Goal: Find specific page/section: Find specific page/section

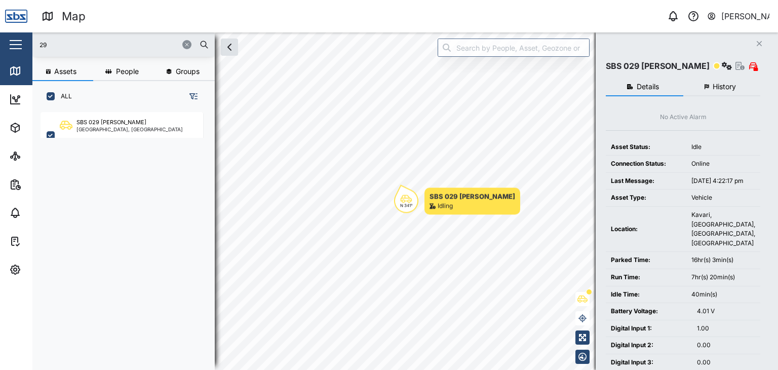
scroll to position [245, 158]
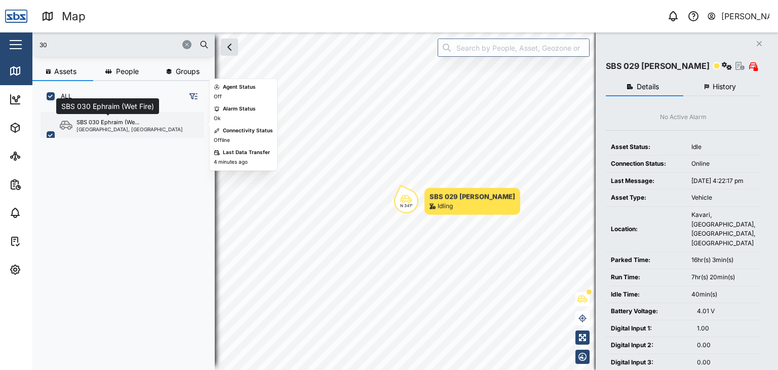
click at [98, 123] on div "SBS 030 Ephraim (We..." at bounding box center [108, 122] width 63 height 9
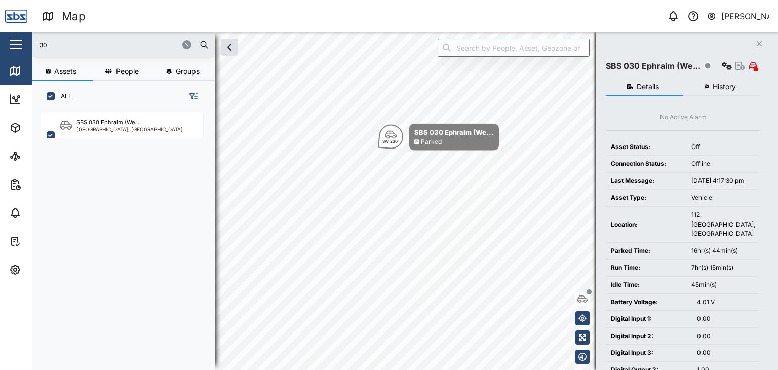
drag, startPoint x: 51, startPoint y: 46, endPoint x: 7, endPoint y: 49, distance: 43.7
click at [7, 49] on div "Map 0 [PERSON_NAME] Close Map Dashboard Assets ATS Camera Generator Personnel T…" at bounding box center [389, 185] width 778 height 370
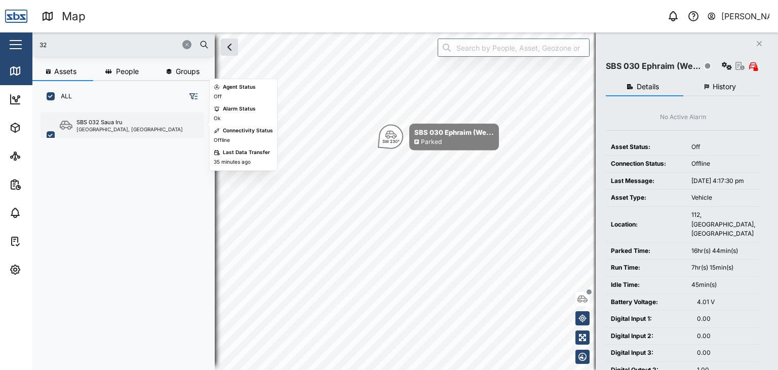
click at [122, 127] on div "[GEOGRAPHIC_DATA], [GEOGRAPHIC_DATA]" at bounding box center [130, 129] width 106 height 5
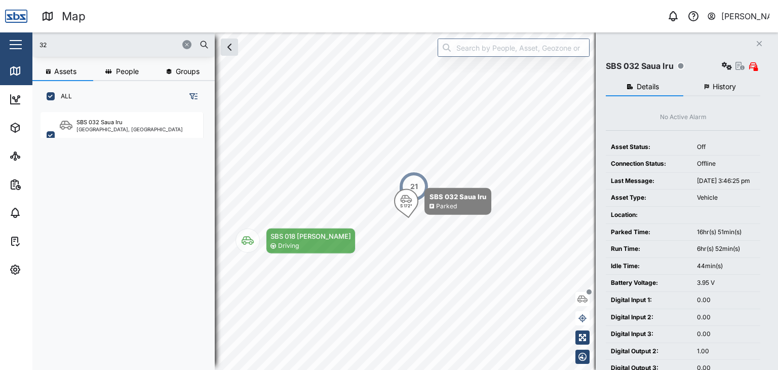
drag, startPoint x: 58, startPoint y: 43, endPoint x: 24, endPoint y: 43, distance: 33.4
click at [24, 43] on div "Map 0 [PERSON_NAME] Close Map Dashboard Assets ATS Camera Generator Personnel T…" at bounding box center [389, 185] width 778 height 370
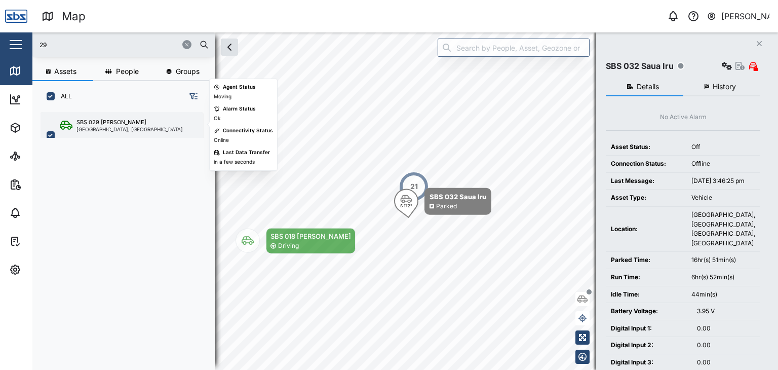
click at [108, 125] on div "SBS 029 [PERSON_NAME]" at bounding box center [112, 122] width 70 height 9
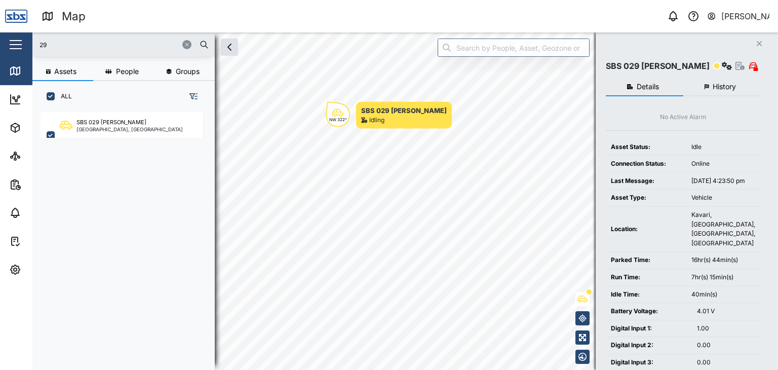
drag, startPoint x: 57, startPoint y: 45, endPoint x: 12, endPoint y: 47, distance: 45.1
click at [12, 47] on div "Map 0 [PERSON_NAME] Close Map Dashboard Assets ATS Camera Generator Personnel T…" at bounding box center [389, 185] width 778 height 370
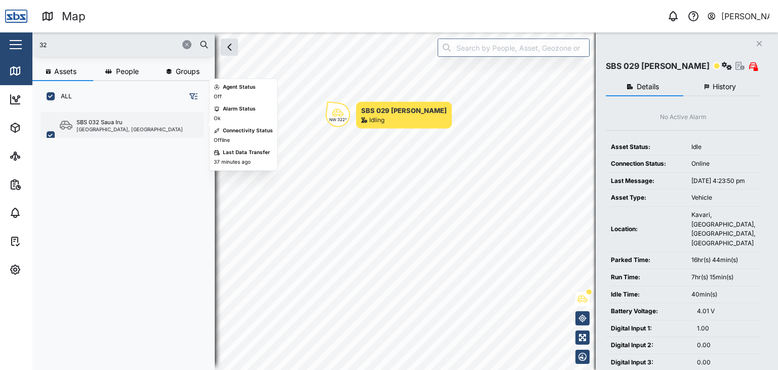
click at [99, 127] on div "[GEOGRAPHIC_DATA], [GEOGRAPHIC_DATA]" at bounding box center [130, 129] width 106 height 5
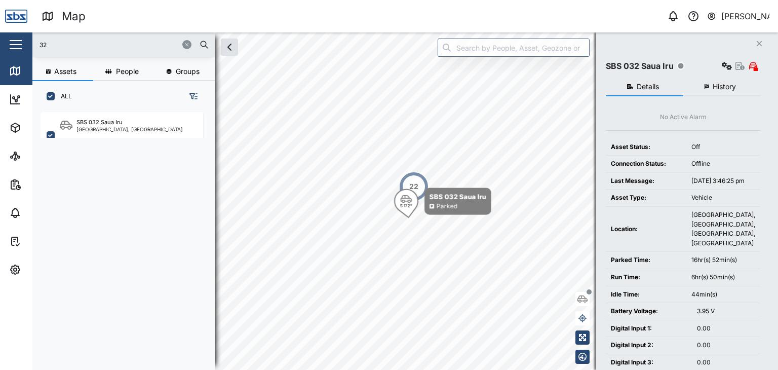
drag, startPoint x: 57, startPoint y: 43, endPoint x: 8, endPoint y: 43, distance: 48.6
click at [8, 43] on div "Map 0 [PERSON_NAME] Close Map Dashboard Assets ATS Camera Generator Personnel T…" at bounding box center [389, 185] width 778 height 370
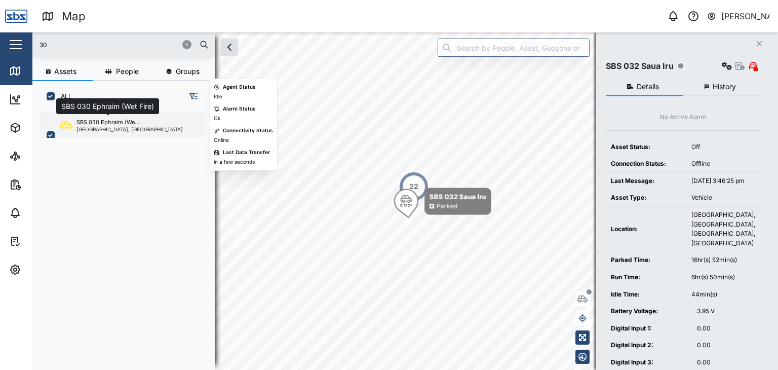
click at [104, 119] on div "SBS 030 Ephraim (We..." at bounding box center [108, 122] width 63 height 9
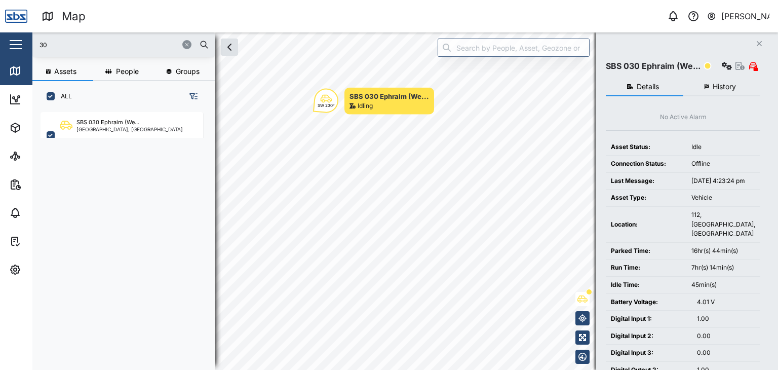
drag, startPoint x: 49, startPoint y: 46, endPoint x: 33, endPoint y: 47, distance: 15.7
click at [33, 47] on div "30" at bounding box center [123, 44] width 182 height 24
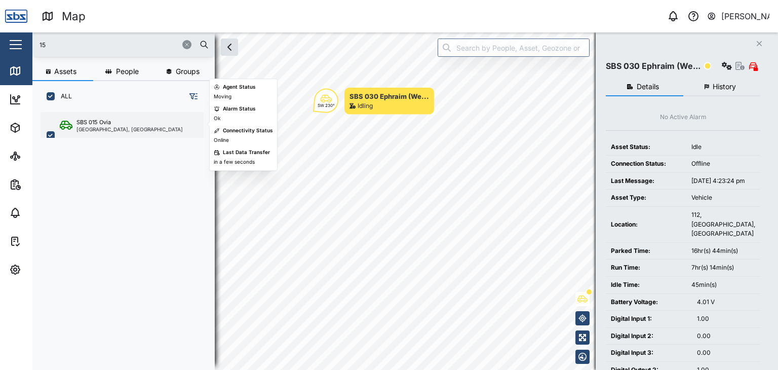
click at [105, 121] on div "SBS 015 Ovia" at bounding box center [94, 122] width 34 height 9
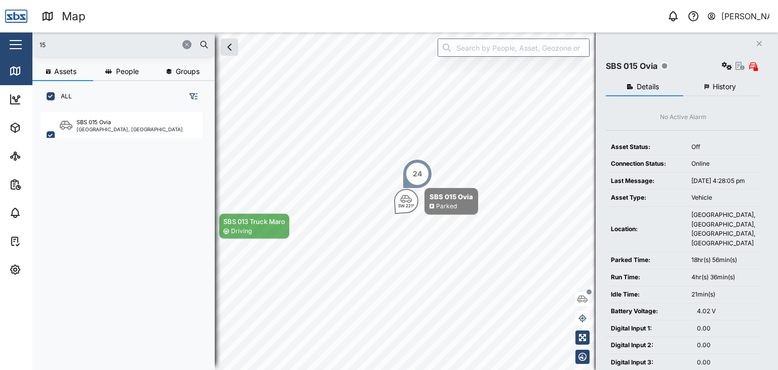
drag, startPoint x: 79, startPoint y: 49, endPoint x: 0, endPoint y: 23, distance: 83.3
click at [0, 24] on div "Map 0 [PERSON_NAME] Close Map Dashboard Assets ATS Camera Generator Personnel T…" at bounding box center [389, 185] width 778 height 370
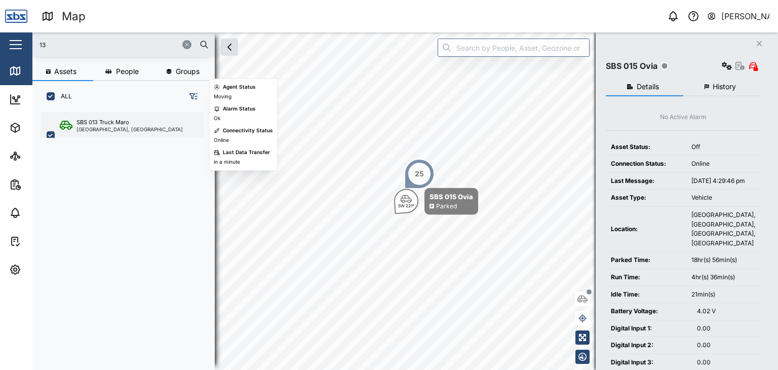
click at [131, 129] on div "[GEOGRAPHIC_DATA], [GEOGRAPHIC_DATA]" at bounding box center [130, 129] width 106 height 5
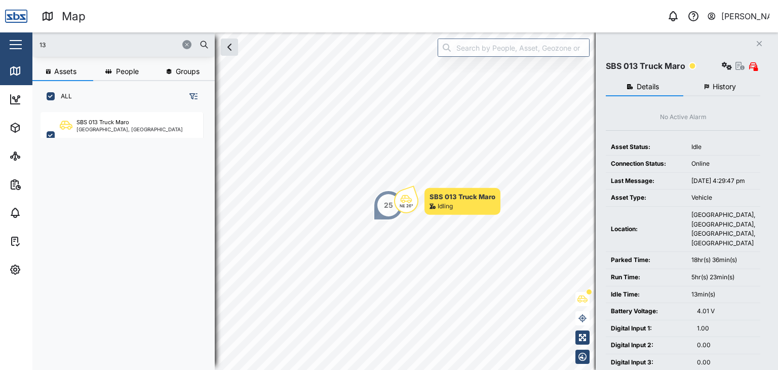
drag, startPoint x: 12, startPoint y: 46, endPoint x: 5, endPoint y: 47, distance: 6.7
click at [5, 47] on div "Map 0 [PERSON_NAME] Close Map Dashboard Assets ATS Camera Generator Personnel T…" at bounding box center [389, 185] width 778 height 370
type input "30"
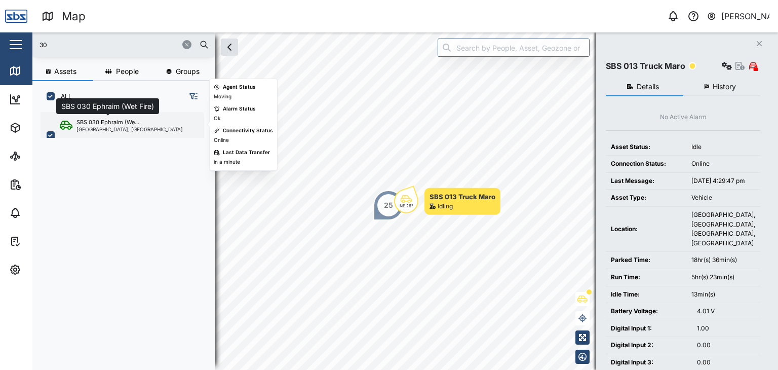
click at [124, 121] on div "SBS 030 Ephraim (We..." at bounding box center [108, 122] width 63 height 9
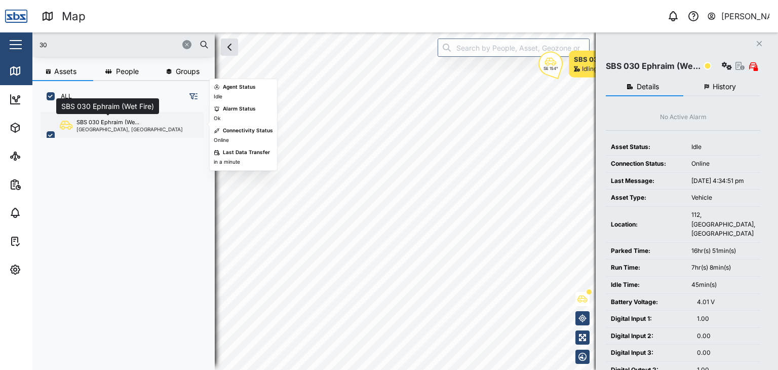
click at [77, 126] on div "SBS 030 Ephraim (We..." at bounding box center [108, 122] width 63 height 9
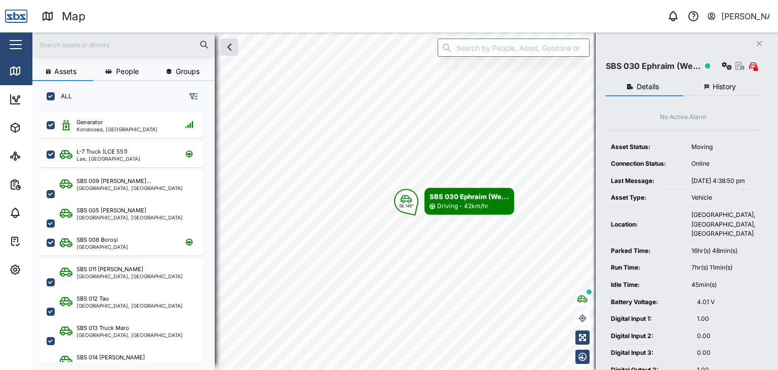
click at [52, 53] on div at bounding box center [123, 44] width 182 height 24
click at [41, 46] on input "text" at bounding box center [124, 44] width 170 height 15
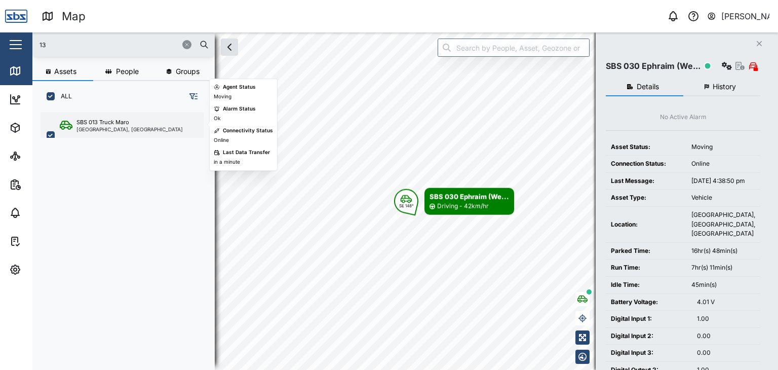
click at [99, 128] on div "[GEOGRAPHIC_DATA], [GEOGRAPHIC_DATA]" at bounding box center [130, 129] width 106 height 5
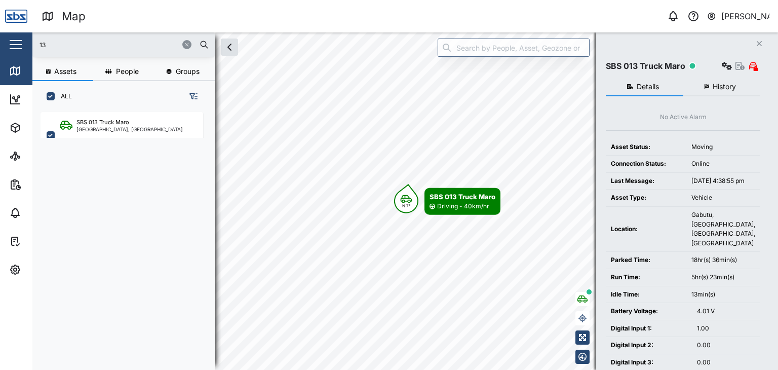
drag, startPoint x: 45, startPoint y: 46, endPoint x: 25, endPoint y: 48, distance: 19.3
click at [25, 48] on div "Map 0 Vijay Kumar Close Map Dashboard Assets ATS Camera Generator Personnel Tan…" at bounding box center [389, 185] width 778 height 370
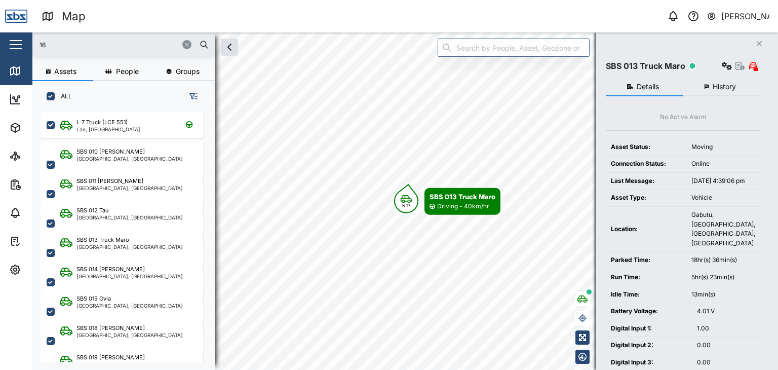
type input "16"
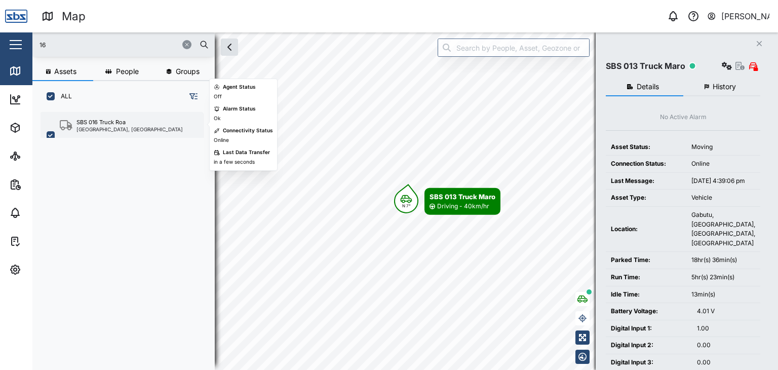
click at [94, 120] on div "SBS 016 Truck Roa" at bounding box center [101, 122] width 49 height 9
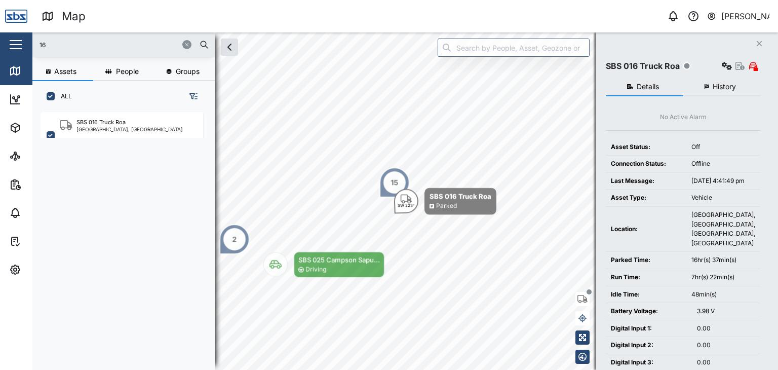
drag, startPoint x: 62, startPoint y: 46, endPoint x: 31, endPoint y: 47, distance: 30.4
click at [31, 47] on div "Map 0 Vijay Kumar Close Map Dashboard Assets ATS Camera Generator Personnel Tan…" at bounding box center [389, 185] width 778 height 370
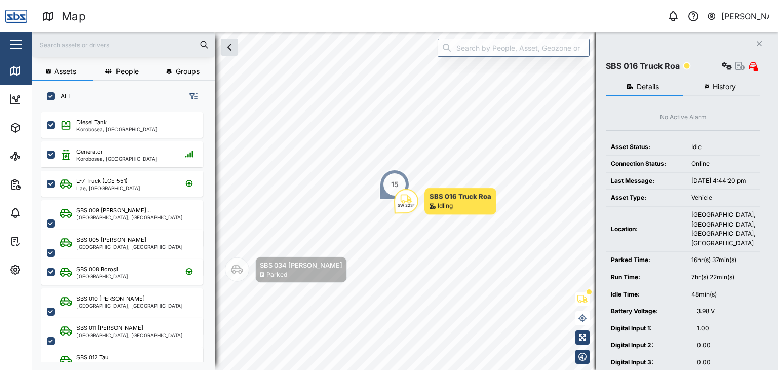
click at [64, 44] on input "text" at bounding box center [124, 44] width 170 height 15
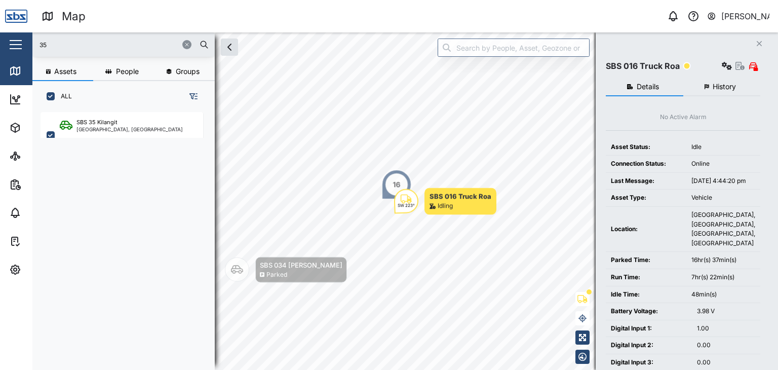
drag, startPoint x: 53, startPoint y: 43, endPoint x: 21, endPoint y: 43, distance: 31.9
click at [21, 43] on div "Map 0 Vijay Kumar Close Map Dashboard Assets ATS Camera Generator Personnel Tan…" at bounding box center [389, 185] width 778 height 370
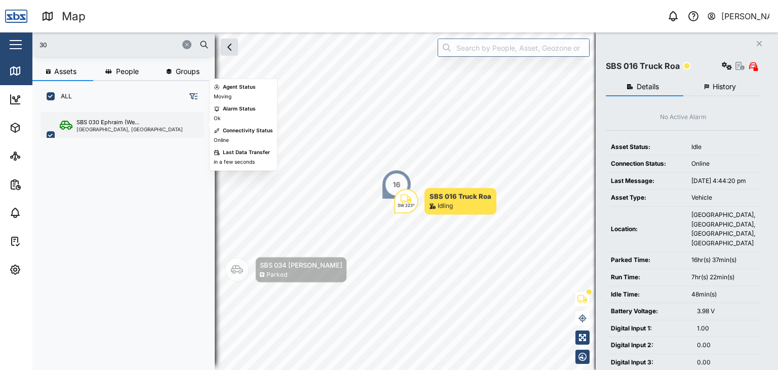
click at [123, 128] on div "[GEOGRAPHIC_DATA], [GEOGRAPHIC_DATA]" at bounding box center [130, 129] width 106 height 5
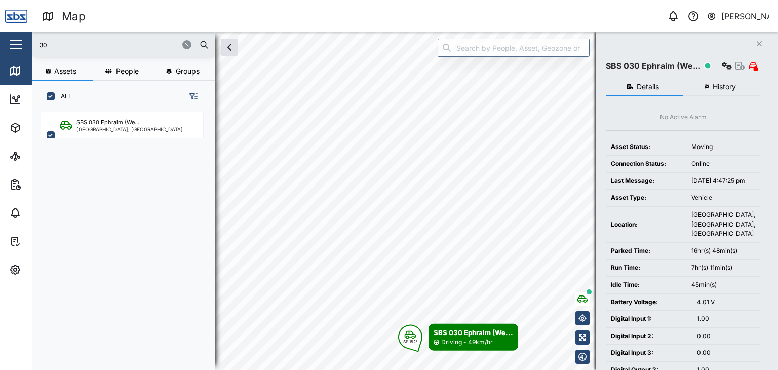
drag, startPoint x: 53, startPoint y: 51, endPoint x: 20, endPoint y: 50, distance: 32.4
click at [20, 50] on div "Map 0 Vijay Kumar Close Map Dashboard Assets ATS Camera Generator Personnel Tan…" at bounding box center [389, 185] width 778 height 370
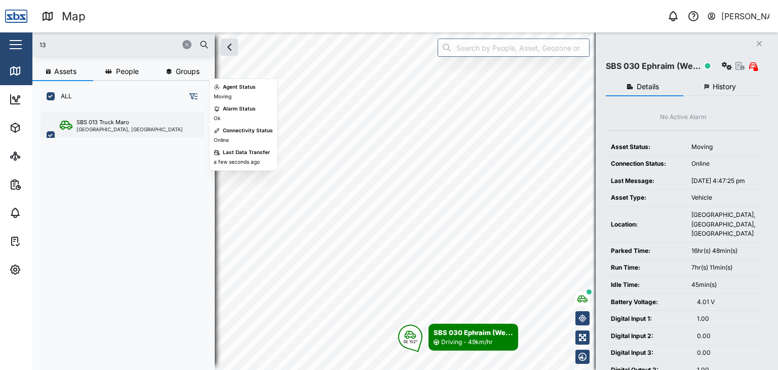
click at [110, 127] on div "[GEOGRAPHIC_DATA], [GEOGRAPHIC_DATA]" at bounding box center [130, 129] width 106 height 5
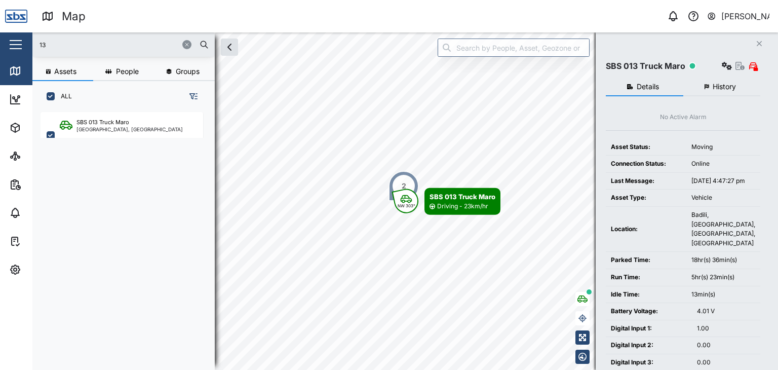
click at [50, 52] on div "13" at bounding box center [123, 44] width 182 height 24
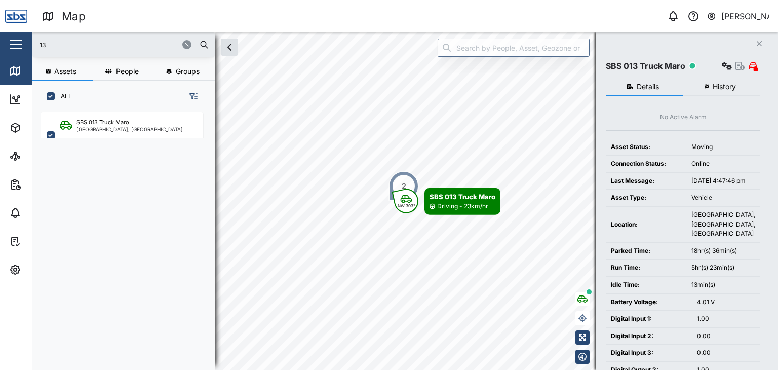
drag, startPoint x: 43, startPoint y: 45, endPoint x: 28, endPoint y: 45, distance: 14.2
click at [28, 45] on div "Map 0 Vijay Kumar Close Map Dashboard Assets ATS Camera Generator Personnel Tan…" at bounding box center [389, 185] width 778 height 370
type input "30"
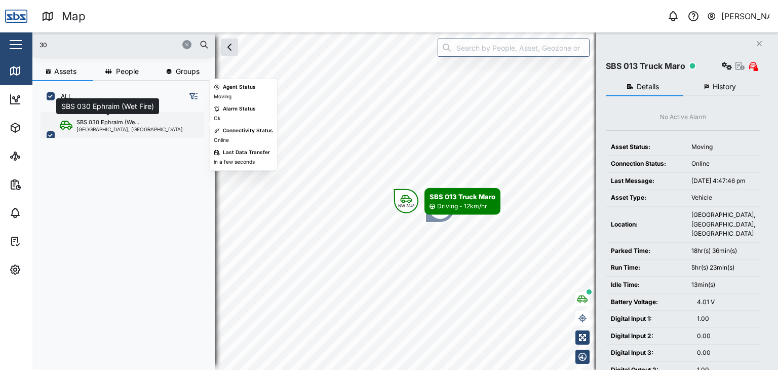
click at [106, 124] on div "SBS 030 Ephraim (We..." at bounding box center [108, 122] width 63 height 9
